Goal: Check status: Check status

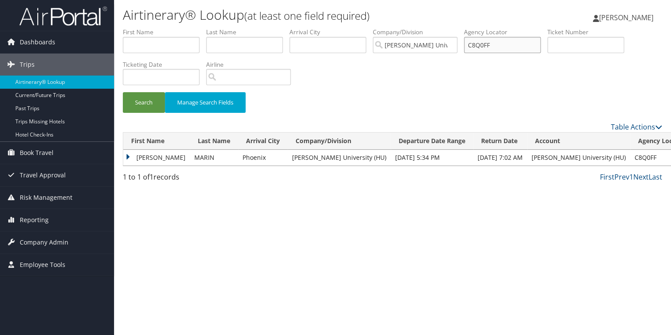
drag, startPoint x: 512, startPoint y: 42, endPoint x: 472, endPoint y: 44, distance: 39.1
click at [472, 44] on input "C8Q0FF" at bounding box center [502, 45] width 77 height 16
paste input "6XFZS"
type input "C6XFZS"
click at [147, 103] on button "Search" at bounding box center [144, 102] width 42 height 21
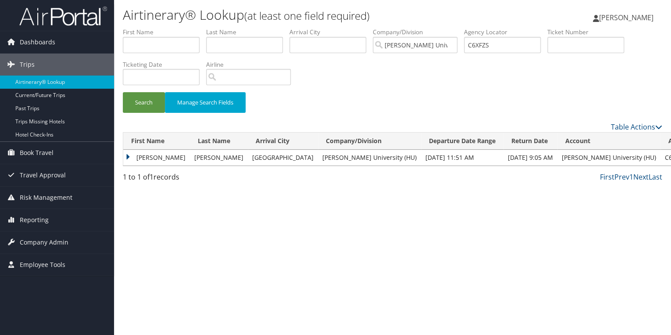
click at [128, 157] on td "JANELLE" at bounding box center [156, 158] width 67 height 16
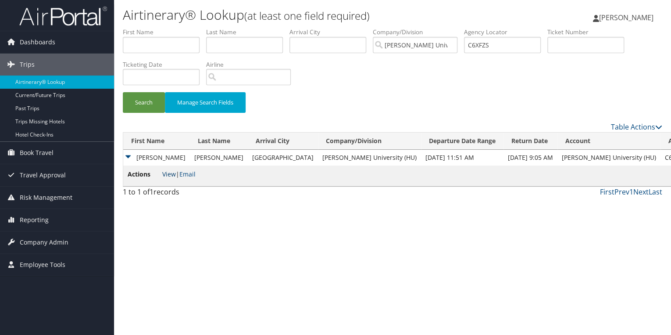
click at [170, 175] on link "View" at bounding box center [169, 174] width 14 height 8
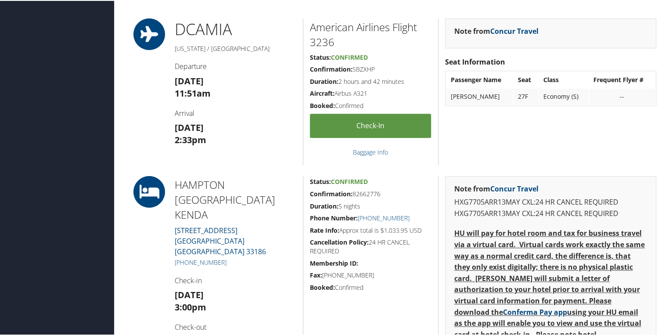
scroll to position [246, 0]
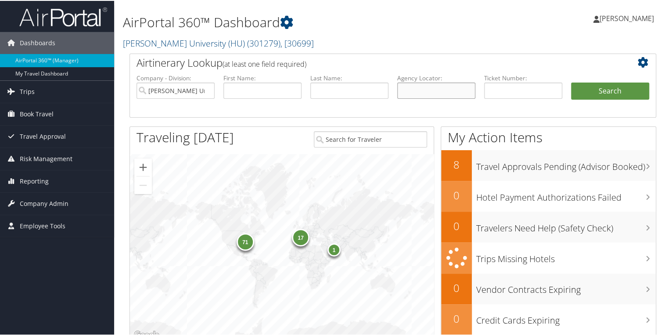
paste input "BQZWFJ"
type input "BQZWFJ"
click at [591, 86] on button "Search" at bounding box center [610, 91] width 78 height 18
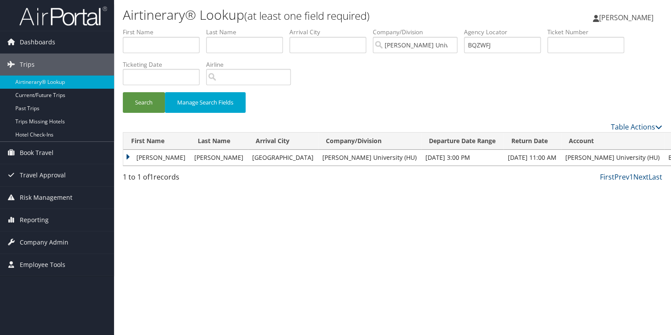
click at [128, 156] on td "RAQUEL JAVONNA" at bounding box center [156, 158] width 67 height 16
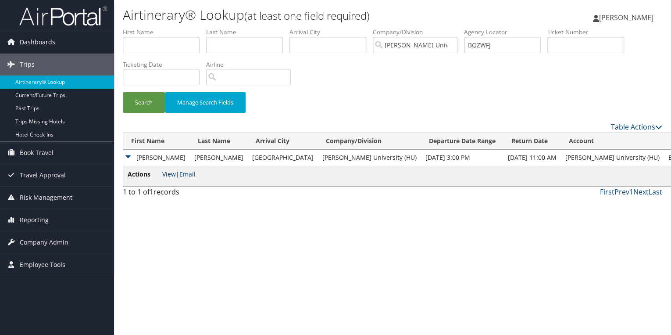
click at [166, 172] on link "View" at bounding box center [169, 174] width 14 height 8
drag, startPoint x: 506, startPoint y: 47, endPoint x: 472, endPoint y: 46, distance: 34.2
click at [472, 46] on input "BQZWFJ" at bounding box center [502, 45] width 77 height 16
paste input "C7YSCZ"
click at [140, 102] on button "Search" at bounding box center [144, 102] width 42 height 21
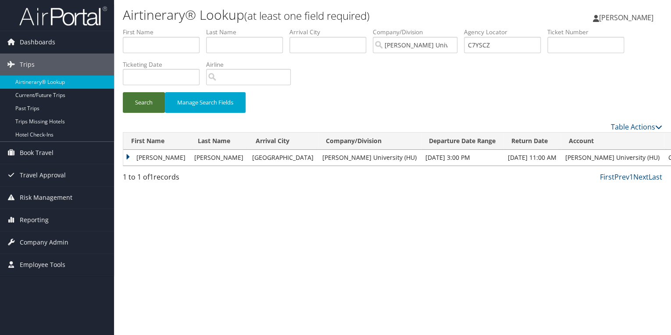
click at [151, 100] on button "Search" at bounding box center [144, 102] width 42 height 21
click at [128, 156] on td "ROBERT" at bounding box center [156, 158] width 67 height 16
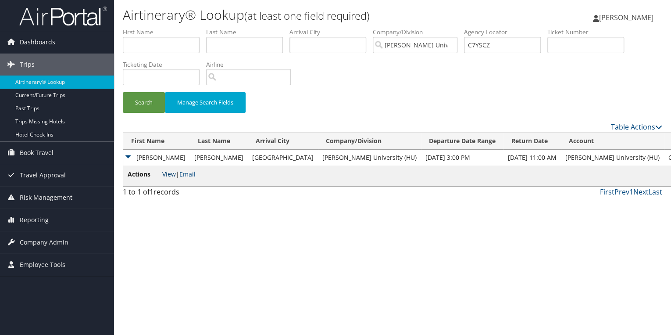
click at [172, 174] on link "View" at bounding box center [169, 174] width 14 height 8
drag, startPoint x: 504, startPoint y: 45, endPoint x: 472, endPoint y: 47, distance: 32.1
click at [472, 47] on input "C7YSCZ" at bounding box center [502, 45] width 77 height 16
paste input "BV8ZFC"
type input "BV8ZFC"
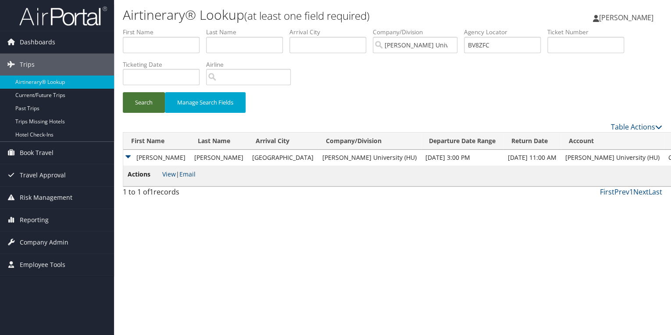
click at [145, 101] on button "Search" at bounding box center [144, 102] width 42 height 21
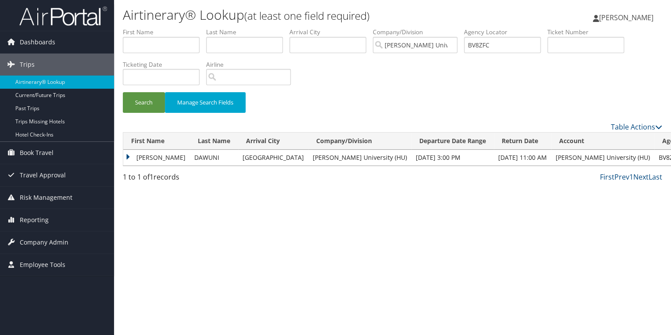
click at [127, 155] on td "[PERSON_NAME]" at bounding box center [156, 158] width 67 height 16
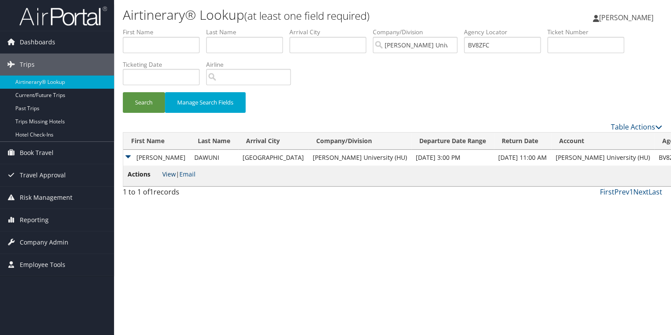
click at [165, 175] on link "View" at bounding box center [169, 174] width 14 height 8
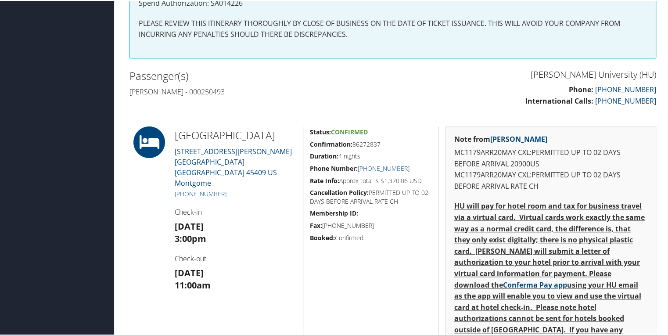
scroll to position [211, 0]
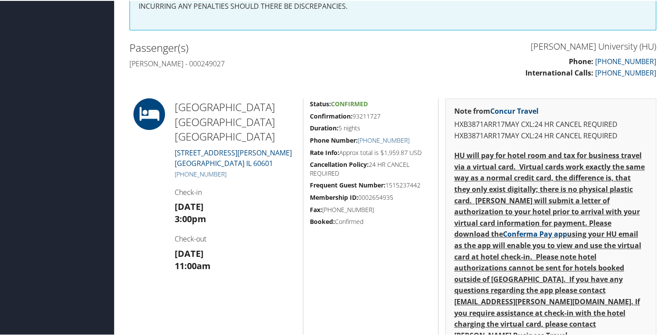
scroll to position [246, 0]
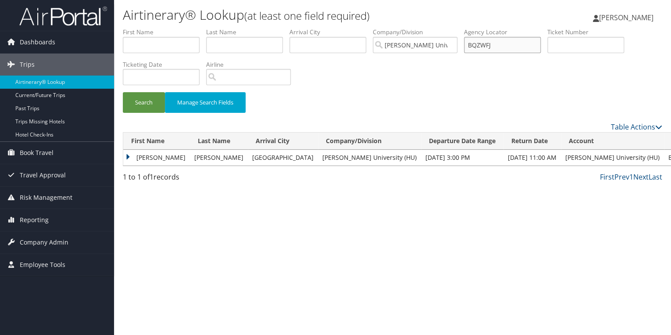
click at [499, 44] on input "BQZWFJ" at bounding box center [502, 45] width 77 height 16
drag, startPoint x: 500, startPoint y: 44, endPoint x: 454, endPoint y: 51, distance: 46.5
click at [463, 28] on ul "First Name Last Name Departure City Arrival City Company/Division [PERSON_NAME]…" at bounding box center [393, 28] width 540 height 0
paste input "V8ZFC"
click at [151, 102] on button "Search" at bounding box center [144, 102] width 42 height 21
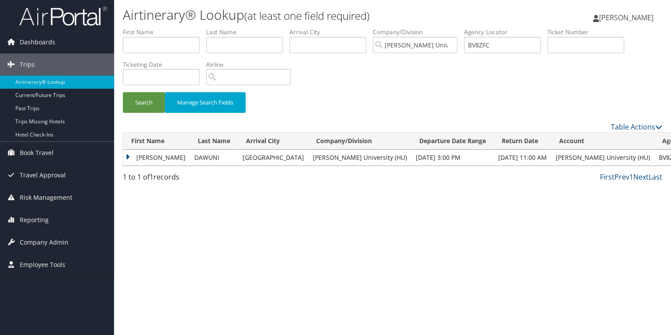
click at [129, 156] on td "JOSEPHINE JARPA" at bounding box center [156, 158] width 67 height 16
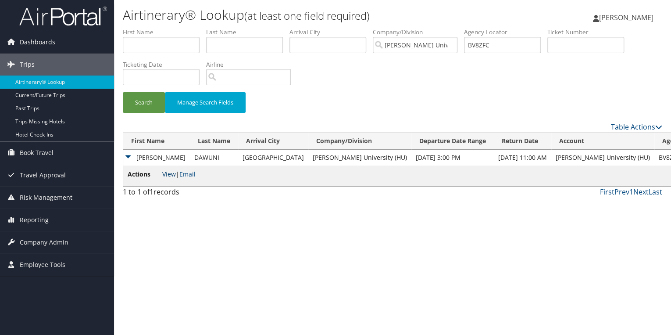
click at [171, 175] on link "View" at bounding box center [169, 174] width 14 height 8
drag, startPoint x: 508, startPoint y: 44, endPoint x: 472, endPoint y: 47, distance: 36.1
click at [472, 47] on input "BV8ZFC" at bounding box center [502, 45] width 77 height 16
paste input "SRR63"
type input "BSRR63"
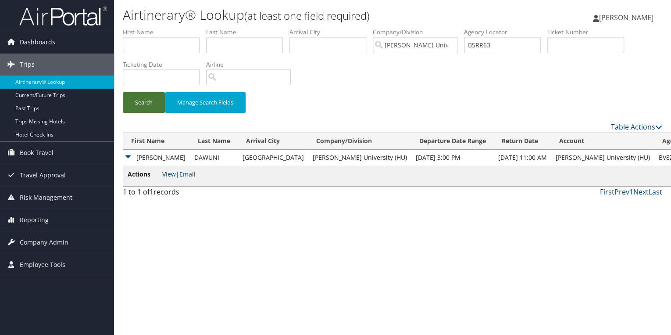
click at [143, 106] on button "Search" at bounding box center [144, 102] width 42 height 21
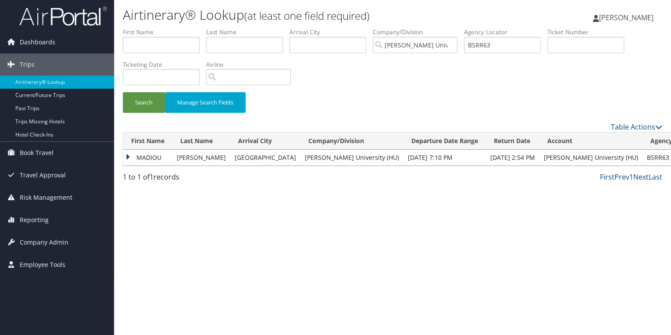
click at [128, 155] on td "MADIOU" at bounding box center [147, 158] width 49 height 16
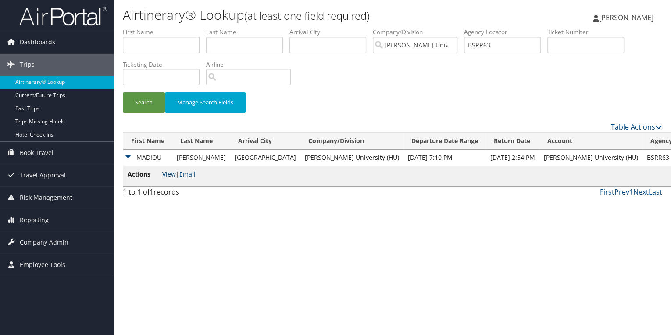
click at [169, 172] on link "View" at bounding box center [169, 174] width 14 height 8
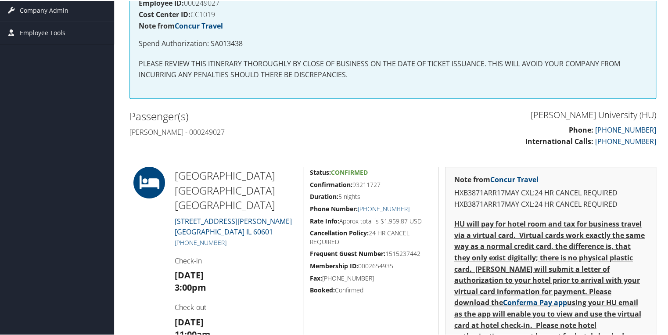
scroll to position [211, 0]
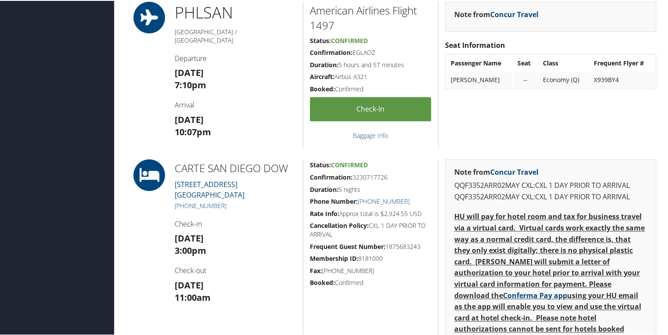
scroll to position [281, 0]
